Goal: Navigation & Orientation: Understand site structure

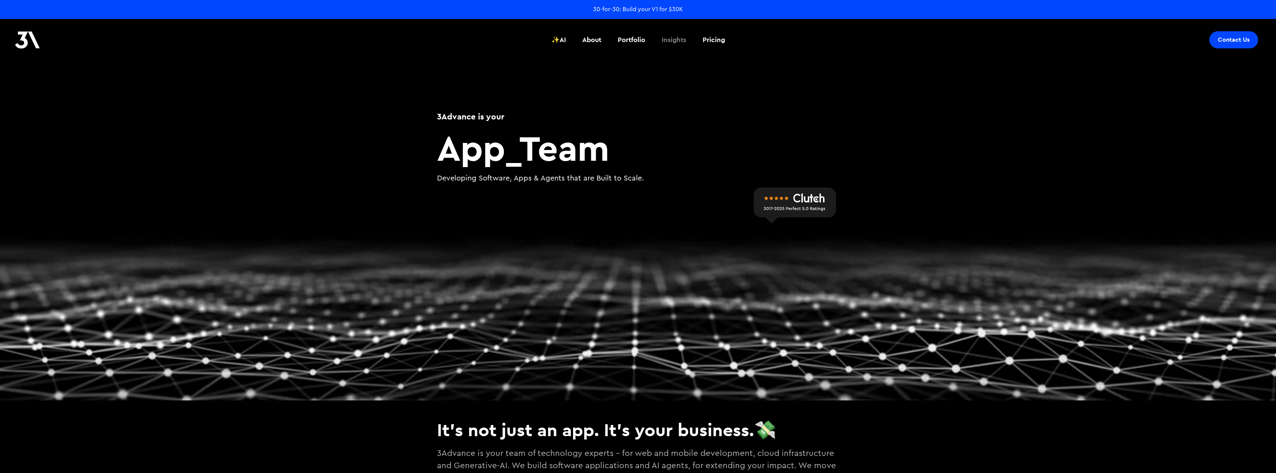
click at [684, 41] on div "Insights" at bounding box center [673, 40] width 25 height 10
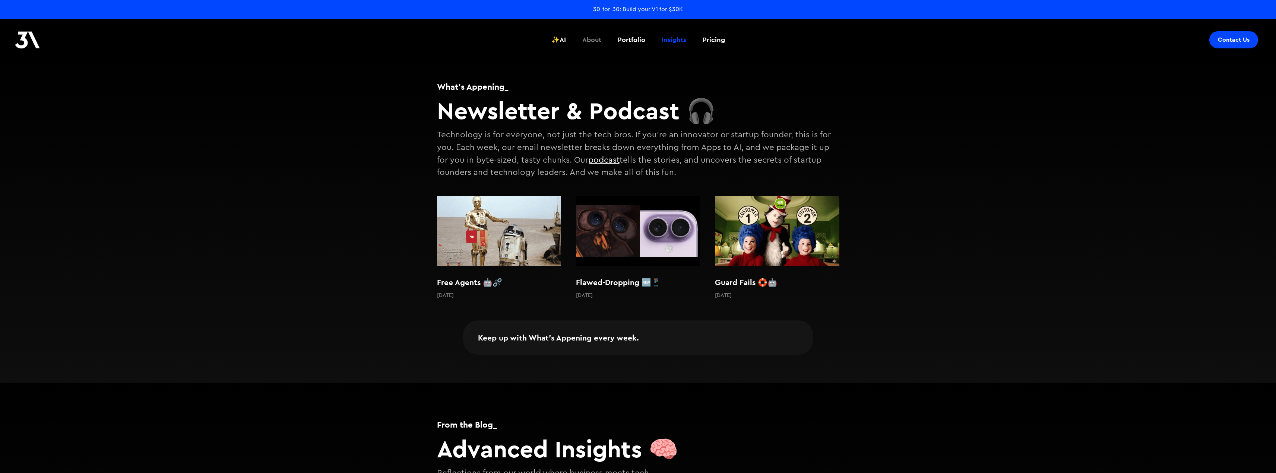
click at [599, 44] on div "About" at bounding box center [591, 40] width 19 height 10
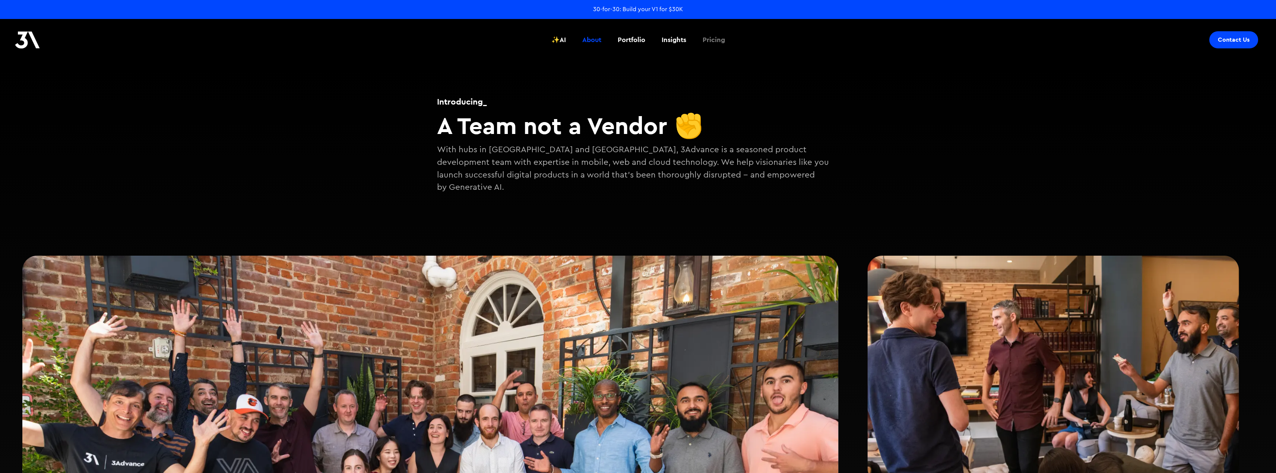
click at [718, 40] on div "Pricing" at bounding box center [713, 40] width 22 height 10
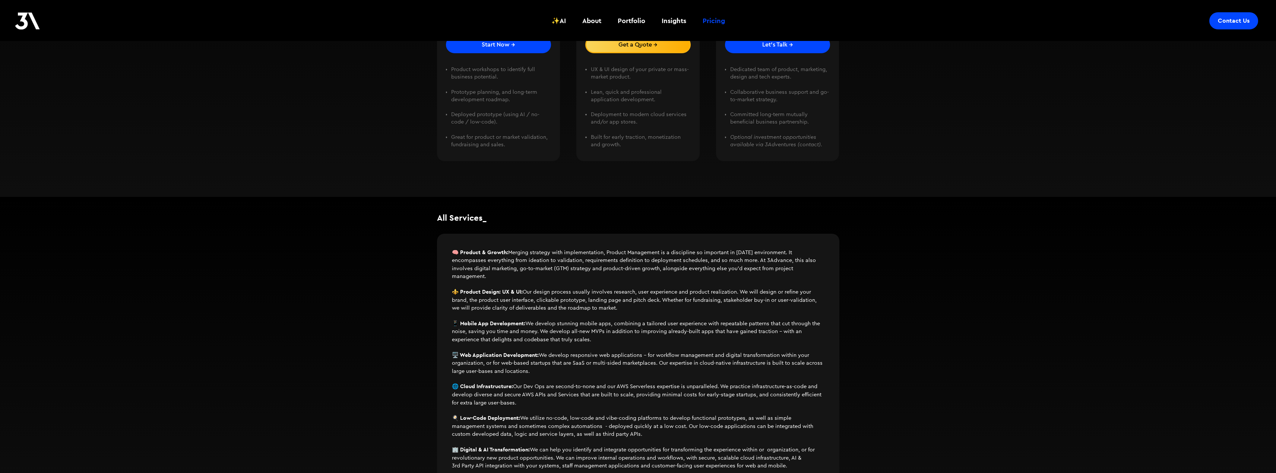
scroll to position [298, 0]
